Goal: Information Seeking & Learning: Learn about a topic

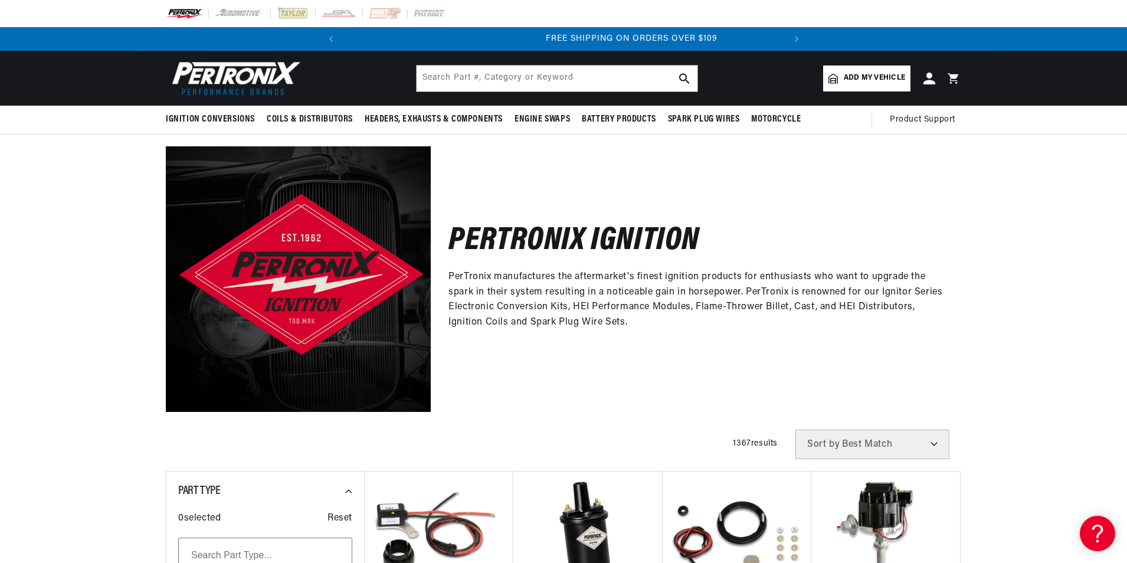
scroll to position [0, 441]
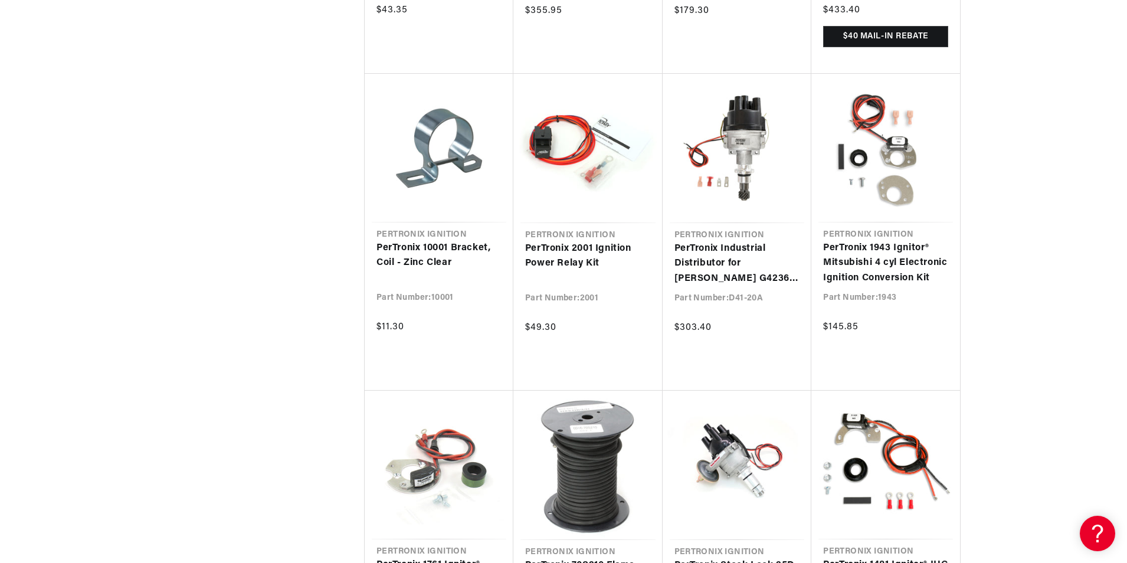
scroll to position [0, 240]
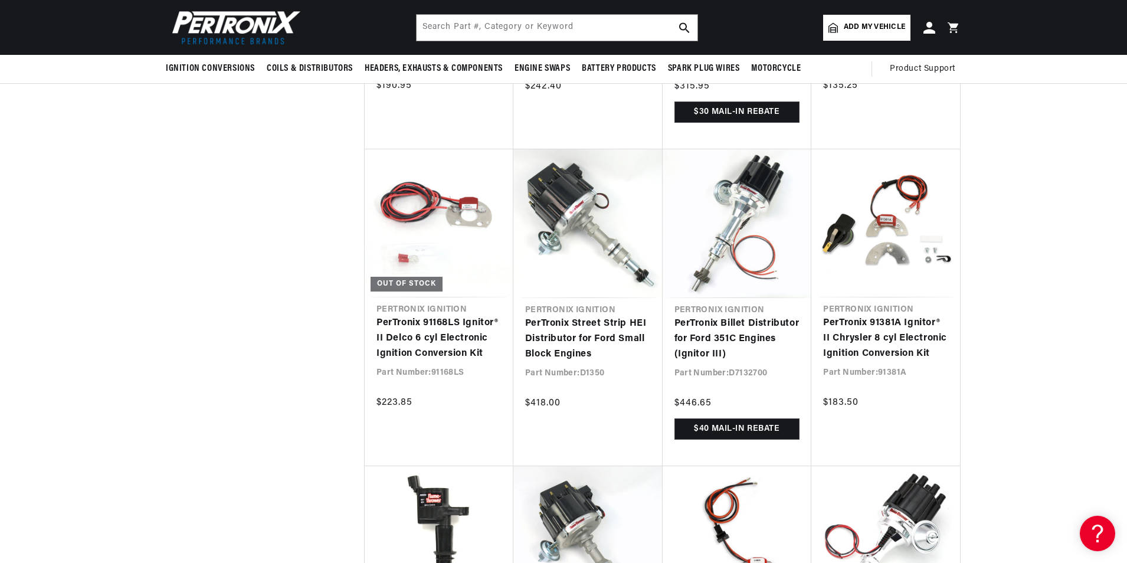
scroll to position [7614, 0]
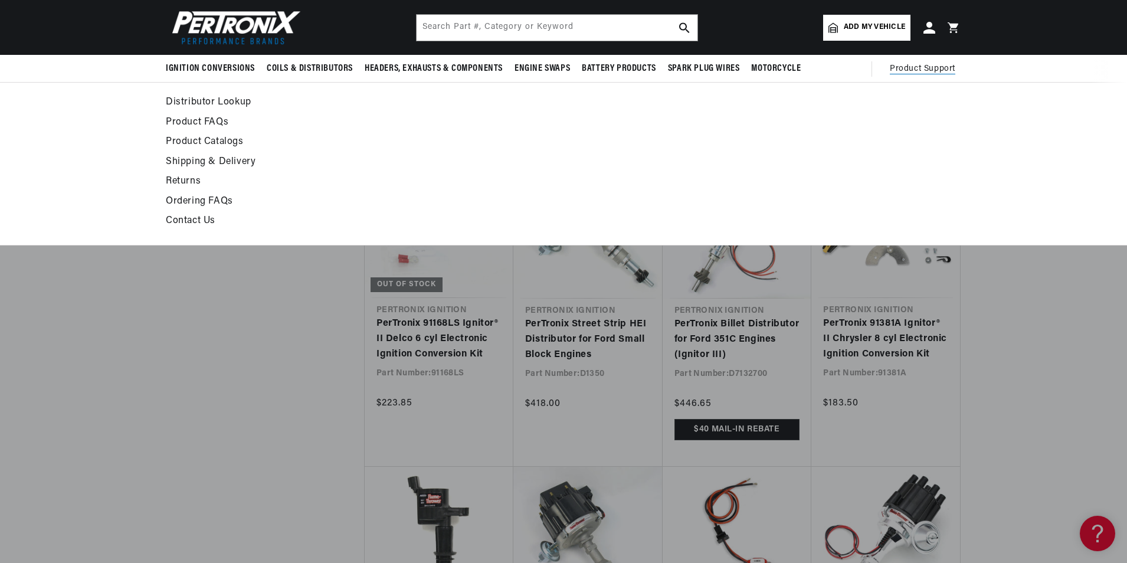
click at [903, 63] on span "Product Support" at bounding box center [923, 69] width 66 height 13
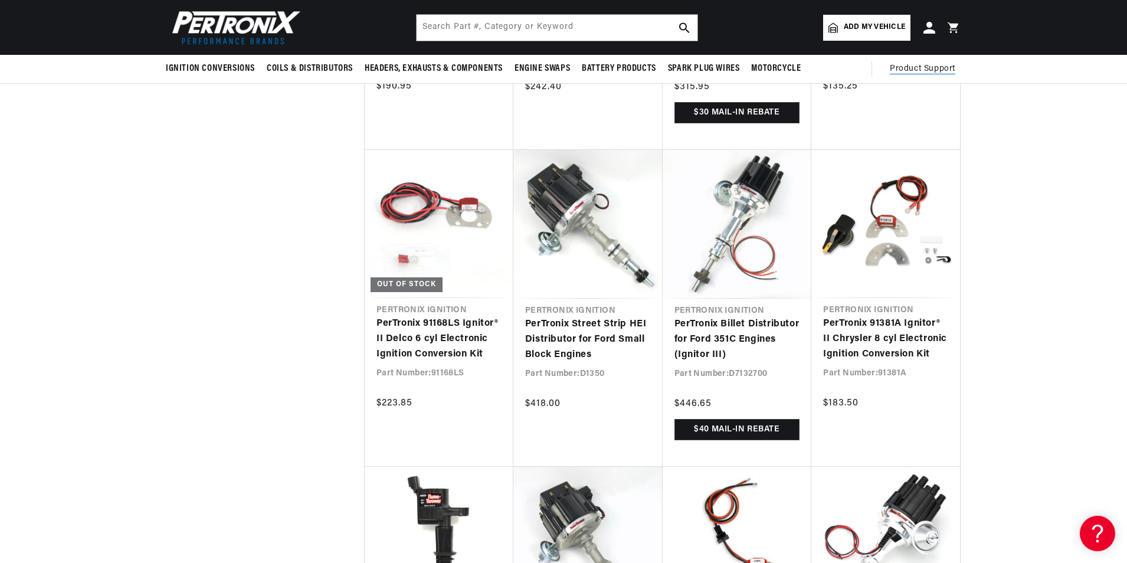
click at [911, 63] on span "Product Support" at bounding box center [923, 69] width 66 height 13
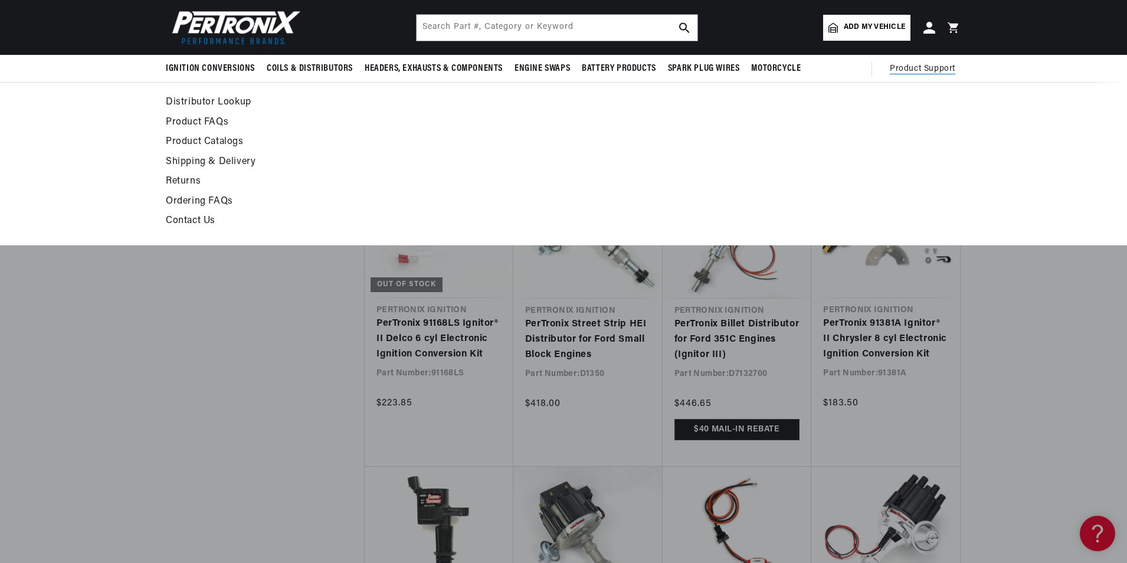
scroll to position [0, 441]
click at [189, 122] on link "Product FAQs" at bounding box center [456, 123] width 580 height 17
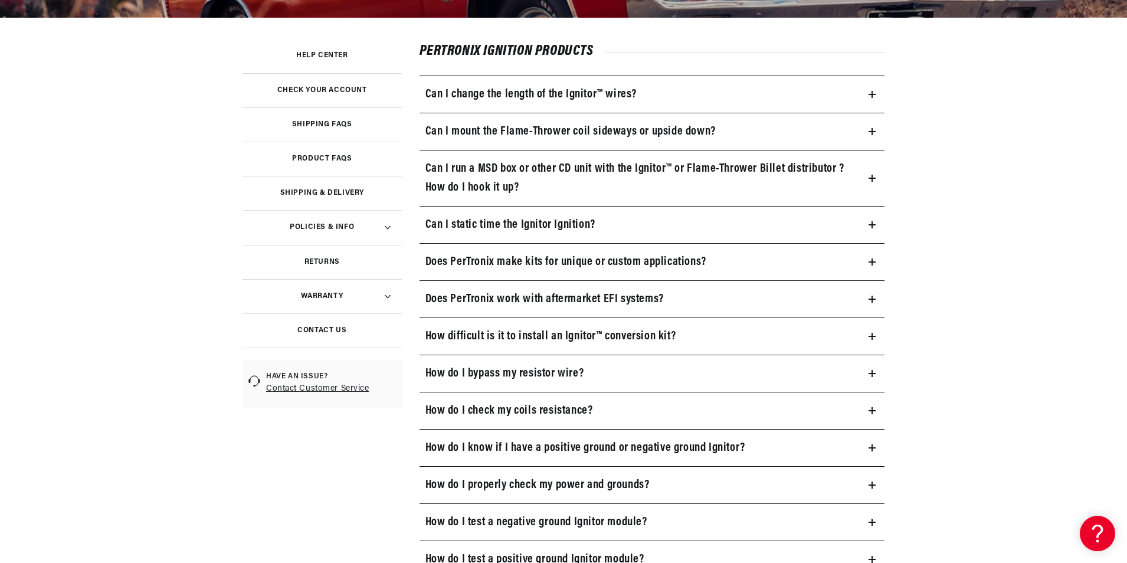
click at [458, 519] on h3 "How do I test a negative ground Ignitor module?" at bounding box center [537, 522] width 222 height 19
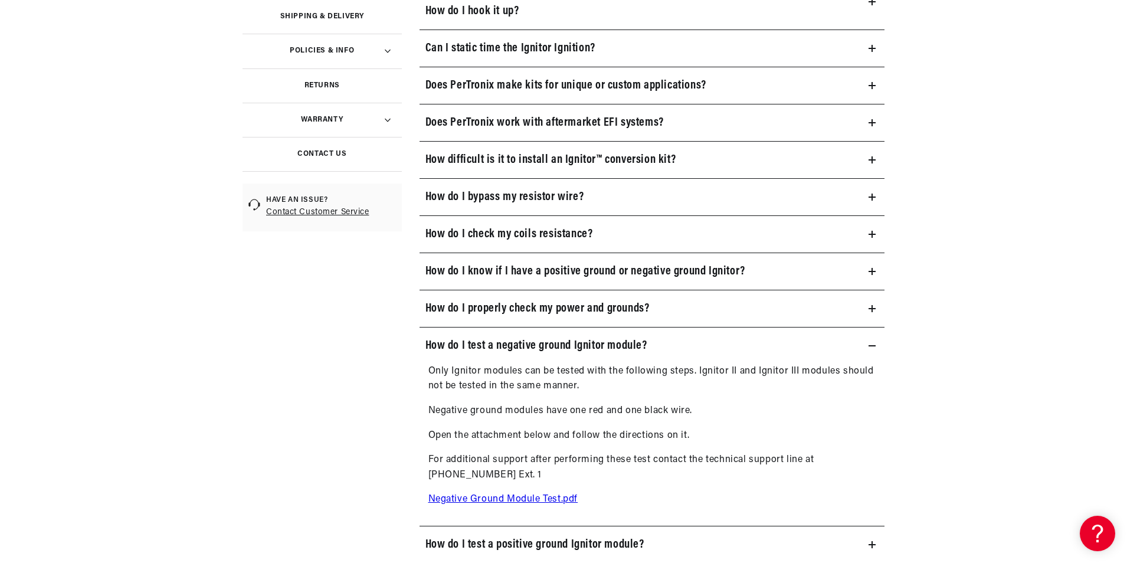
scroll to position [413, 0]
click at [473, 498] on link "Negative Ground Module Test.pdf" at bounding box center [504, 498] width 150 height 9
click at [556, 541] on h3 "How do I test a positive ground Ignitor module?" at bounding box center [535, 544] width 219 height 19
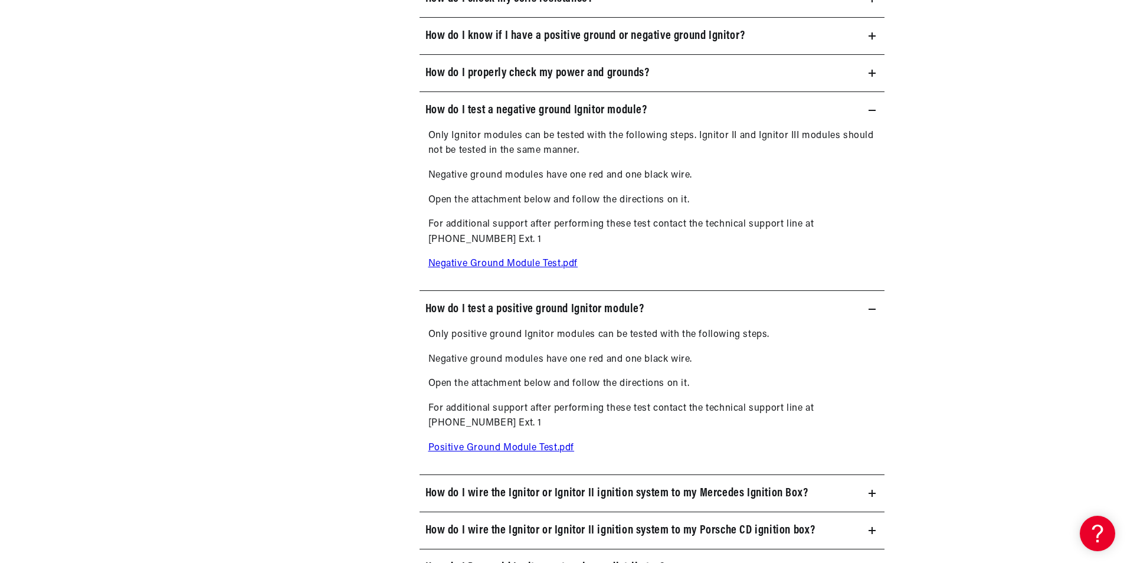
click at [525, 443] on link "Positive Ground Module Test.pdf" at bounding box center [502, 447] width 146 height 9
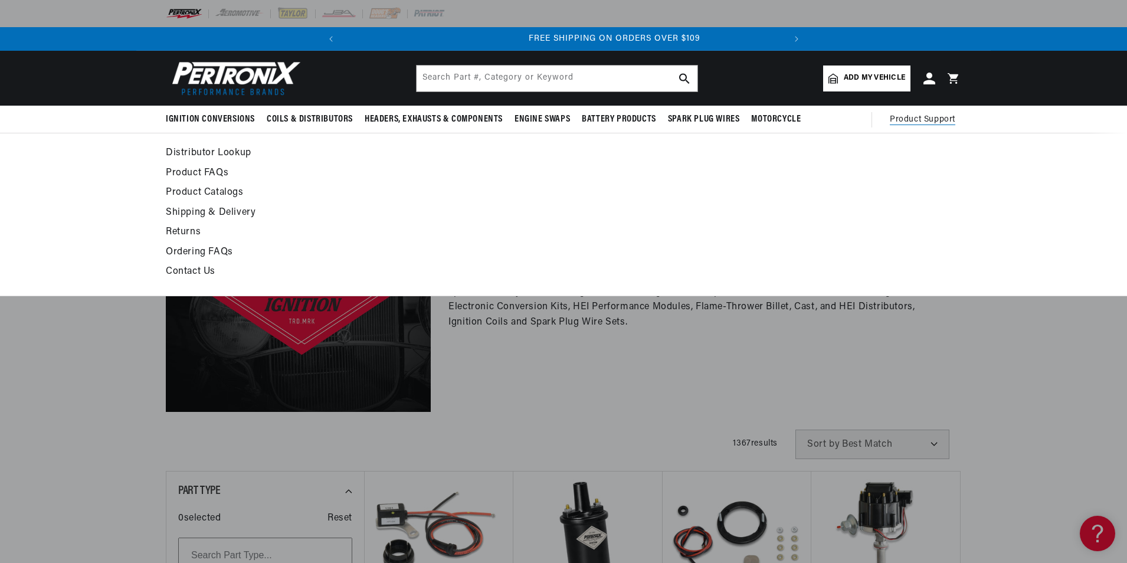
scroll to position [0, 441]
click at [197, 172] on link "Product FAQs" at bounding box center [456, 173] width 580 height 17
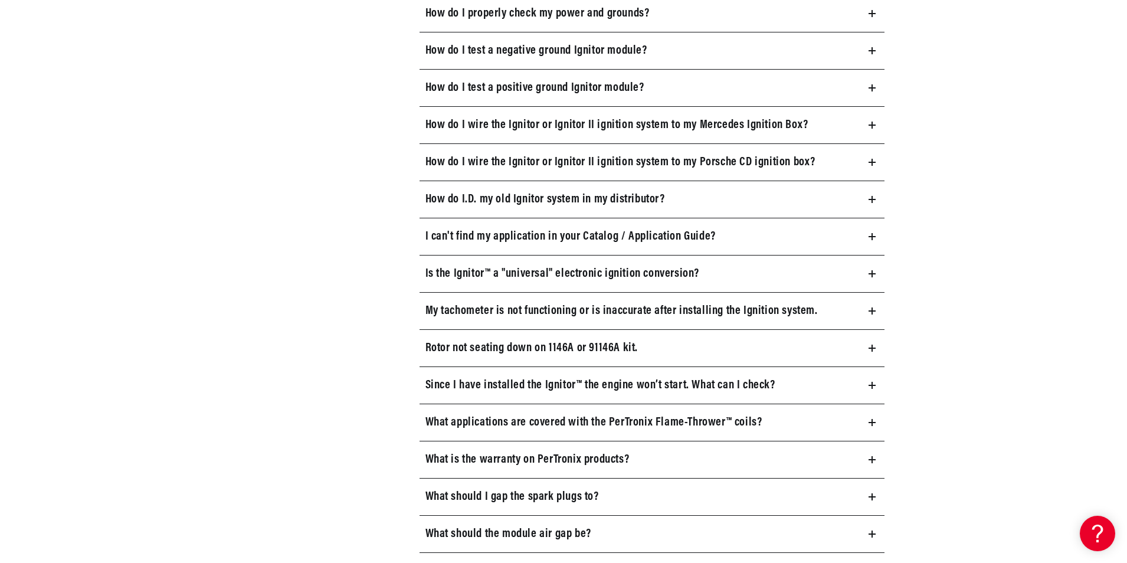
click at [835, 498] on summary "What should I gap the spark plugs to?" at bounding box center [653, 497] width 466 height 37
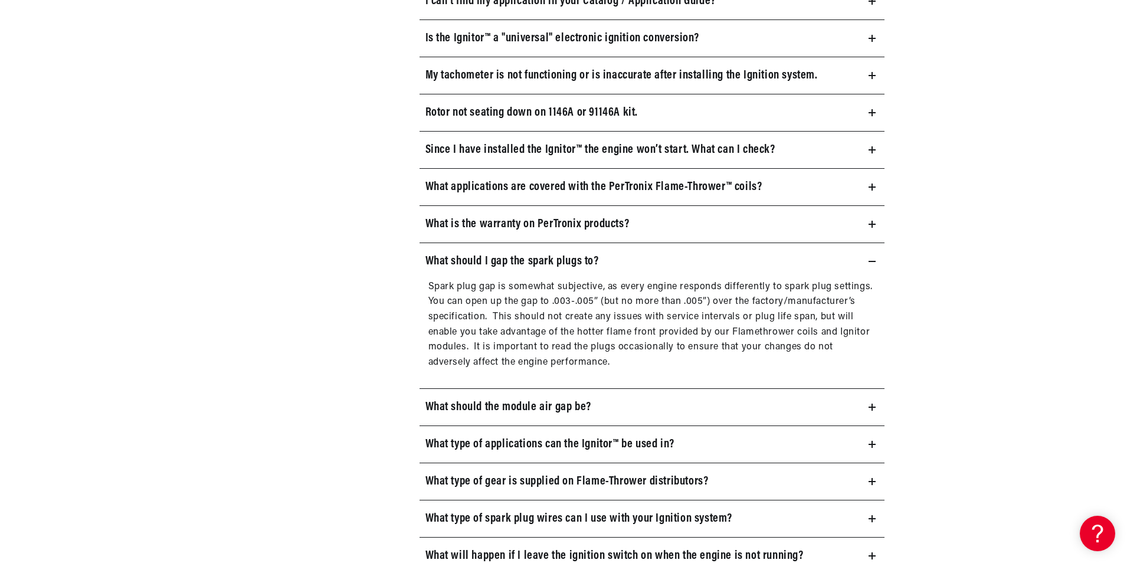
click at [589, 516] on h3 "What type of spark plug wires can I use with your Ignition system?" at bounding box center [580, 518] width 308 height 19
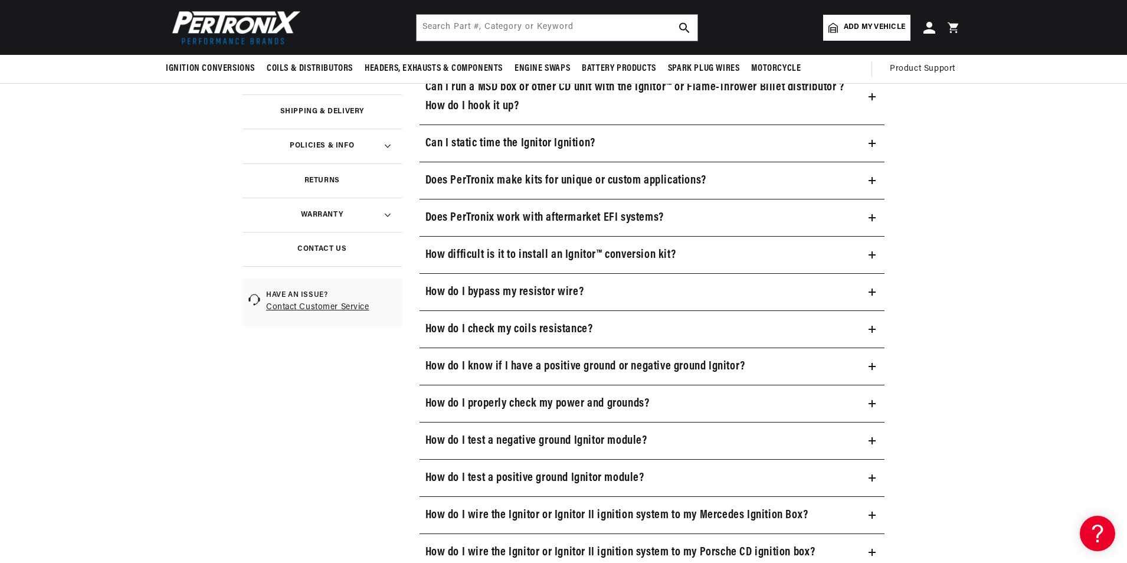
scroll to position [312, 0]
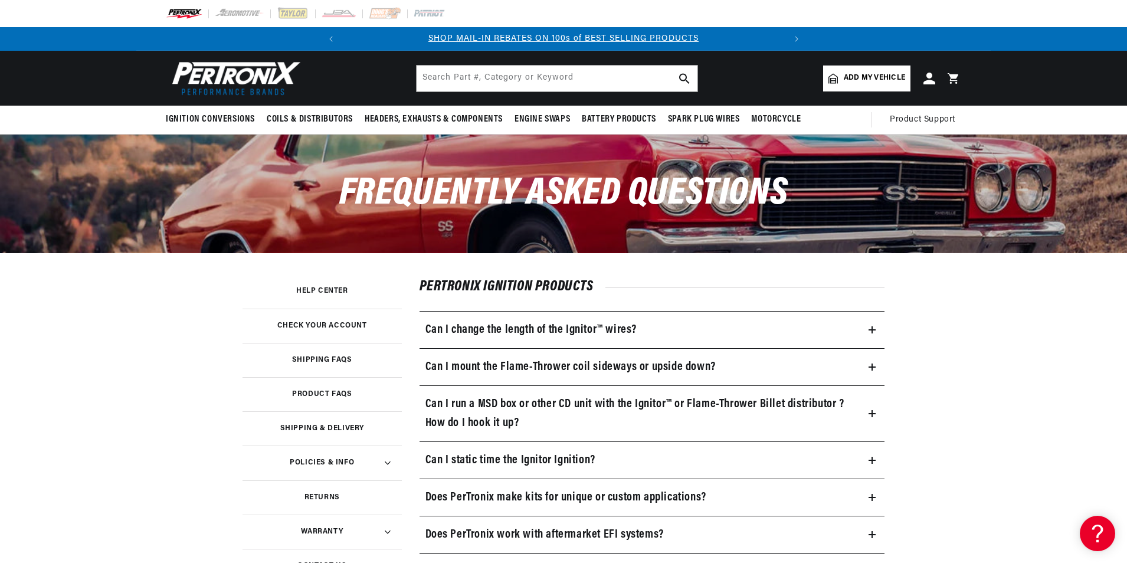
click at [329, 395] on h3 "Product FAQs" at bounding box center [322, 394] width 60 height 6
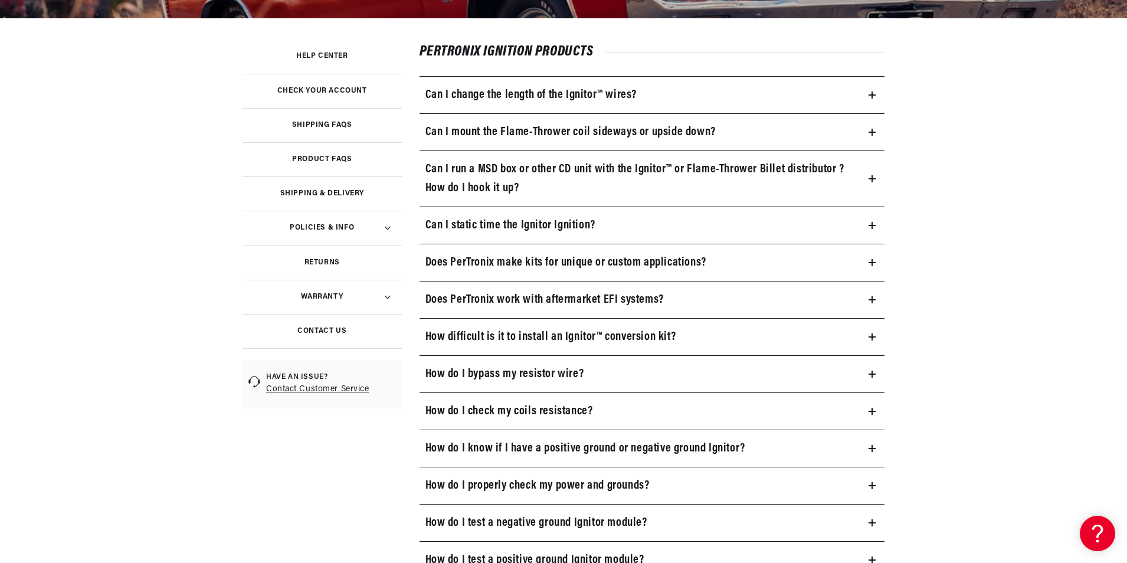
scroll to position [236, 0]
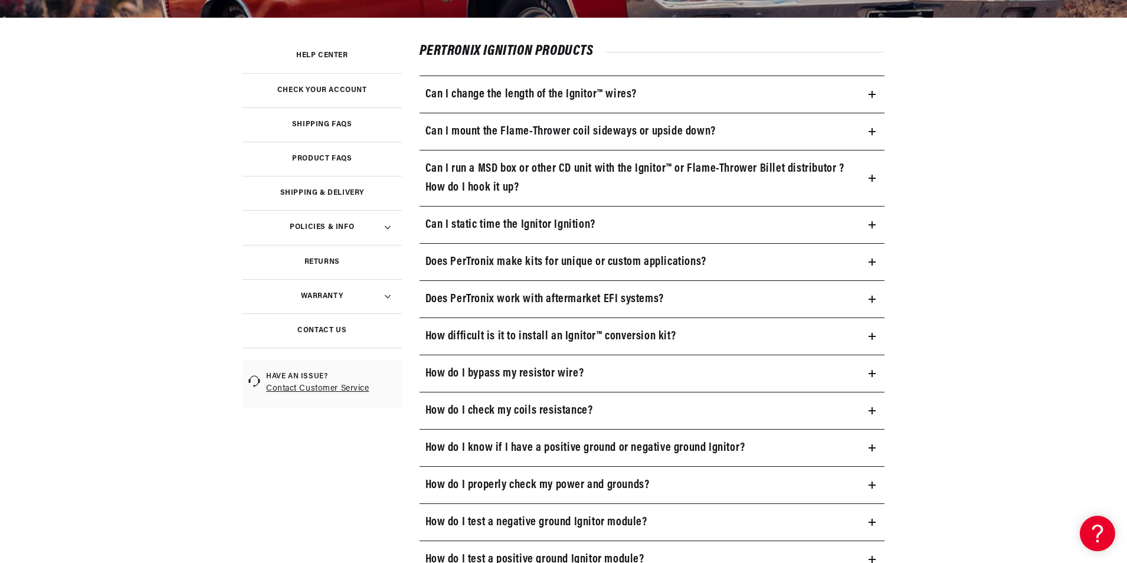
click at [534, 334] on h3 "How difficult is it to install an Ignitor™ conversion kit?" at bounding box center [551, 336] width 251 height 19
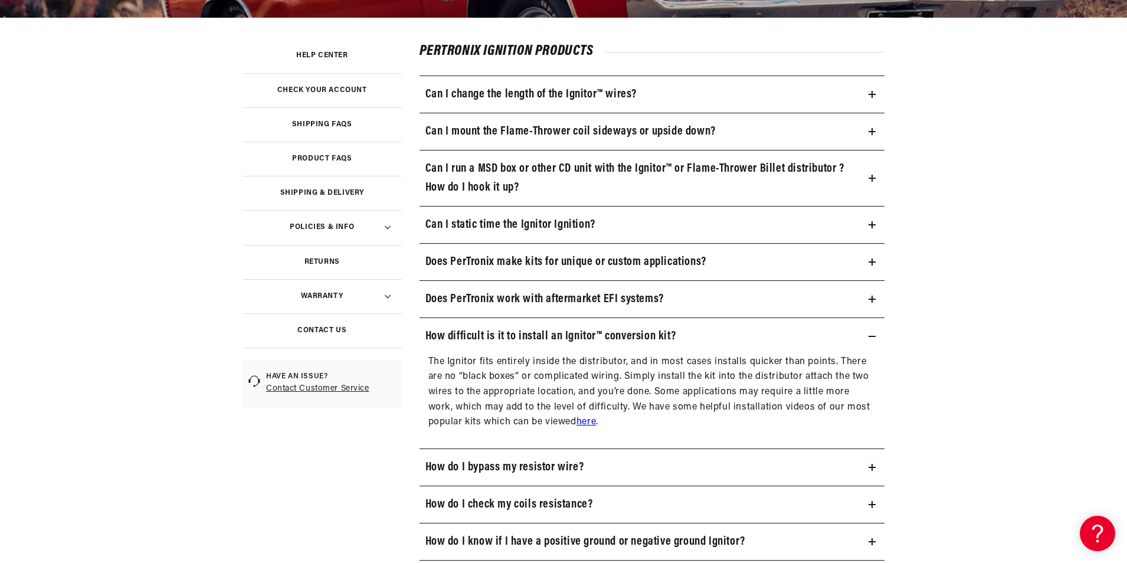
scroll to position [0, 441]
click at [591, 423] on link "here" at bounding box center [586, 421] width 19 height 9
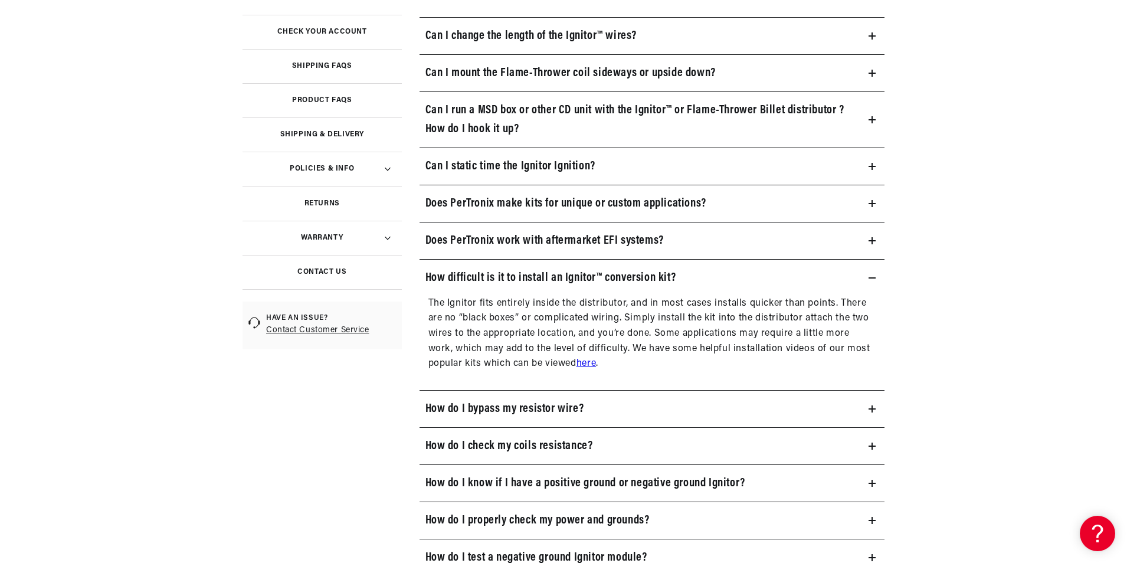
scroll to position [295, 0]
click at [559, 479] on h3 "How do I know if I have a positive ground or negative ground Ignitor?" at bounding box center [586, 482] width 320 height 19
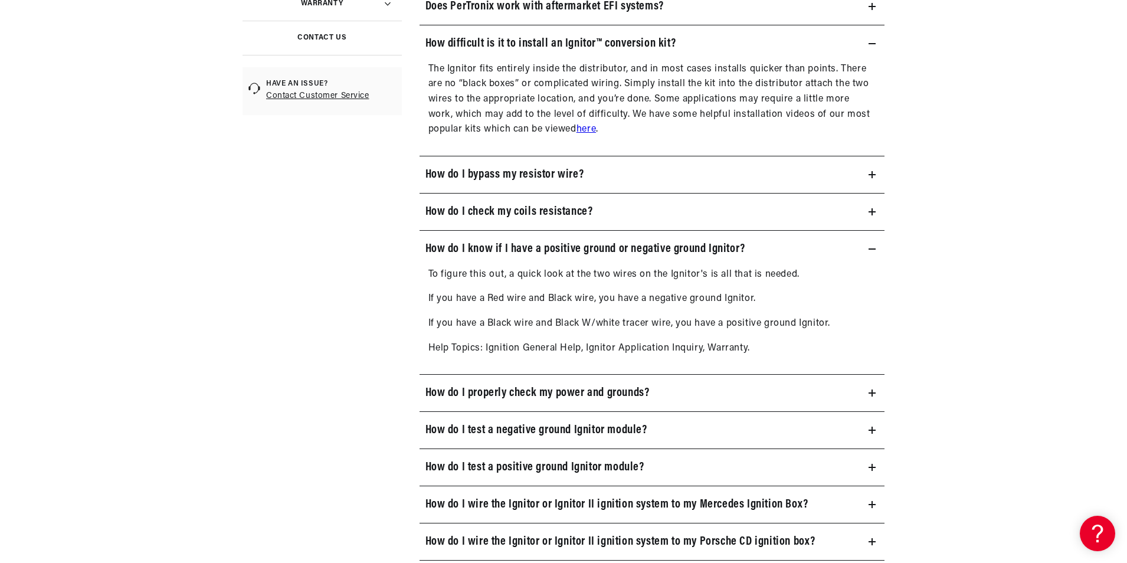
scroll to position [530, 0]
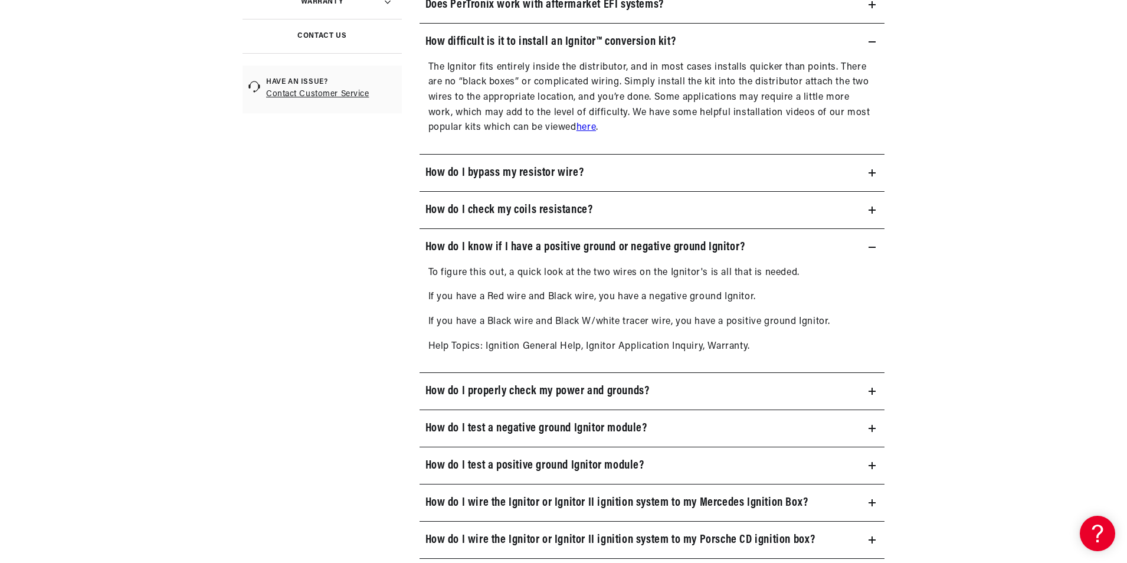
click at [548, 398] on h3 "How do I properly check my power and grounds?" at bounding box center [538, 391] width 224 height 19
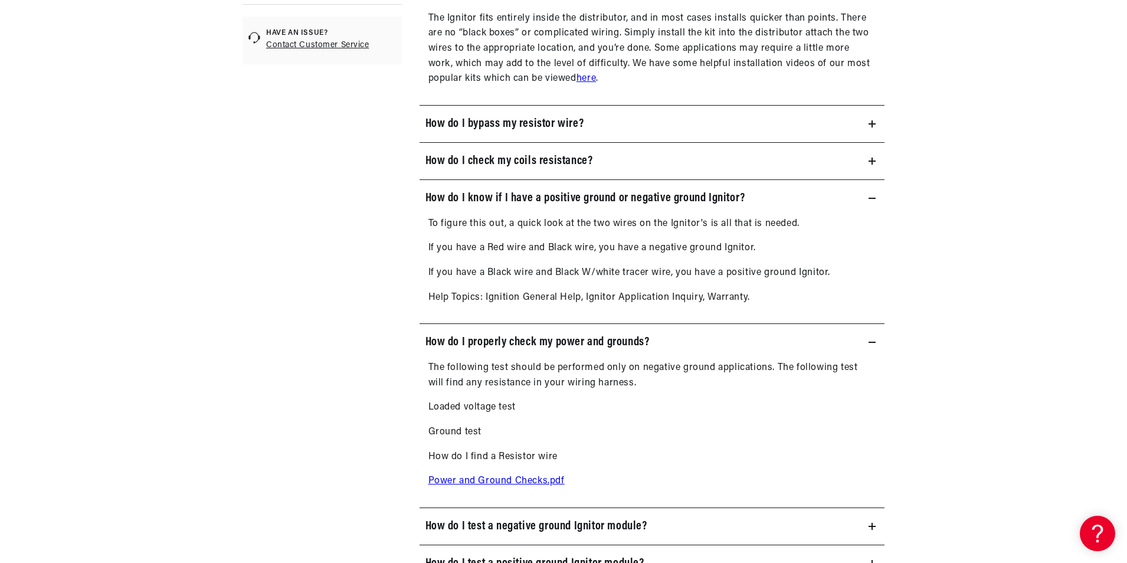
scroll to position [581, 0]
click at [522, 476] on link "Power and Ground Checks.pdf" at bounding box center [497, 479] width 136 height 9
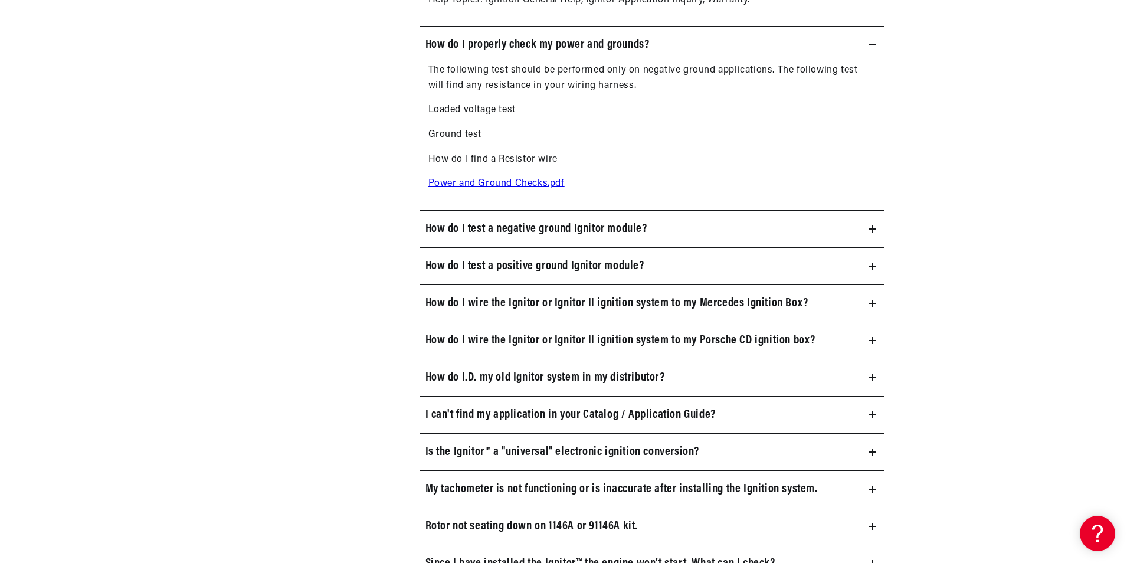
scroll to position [877, 0]
click at [525, 489] on h3 "My tachometer is not functioning or is inaccurate after installing the Ignition…" at bounding box center [622, 488] width 393 height 19
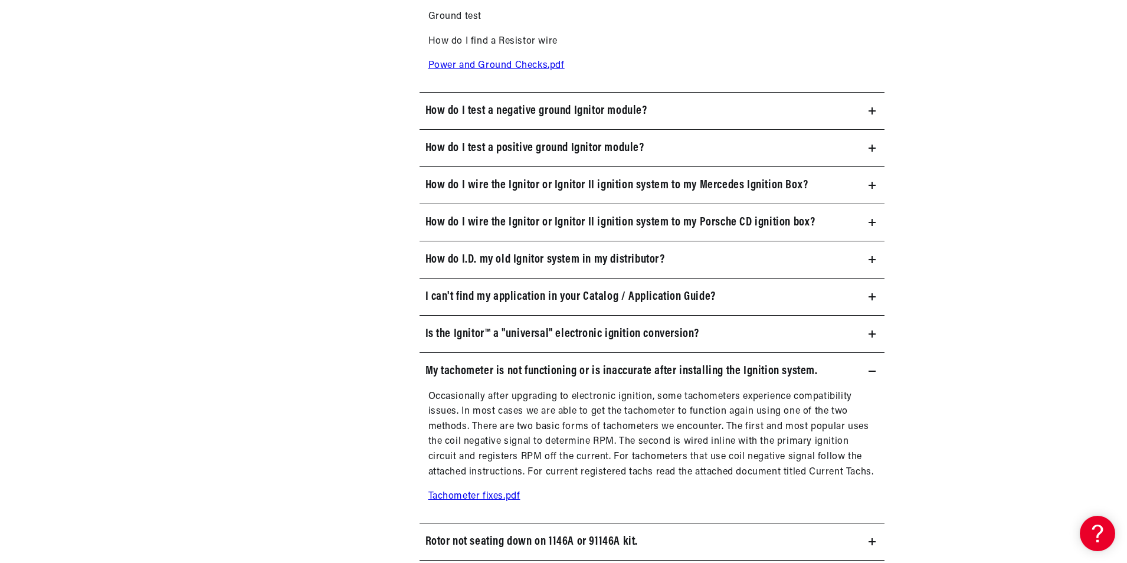
scroll to position [0, 441]
click at [500, 496] on link "Tachometer fixes.pdf" at bounding box center [475, 496] width 92 height 9
